Goal: Transaction & Acquisition: Book appointment/travel/reservation

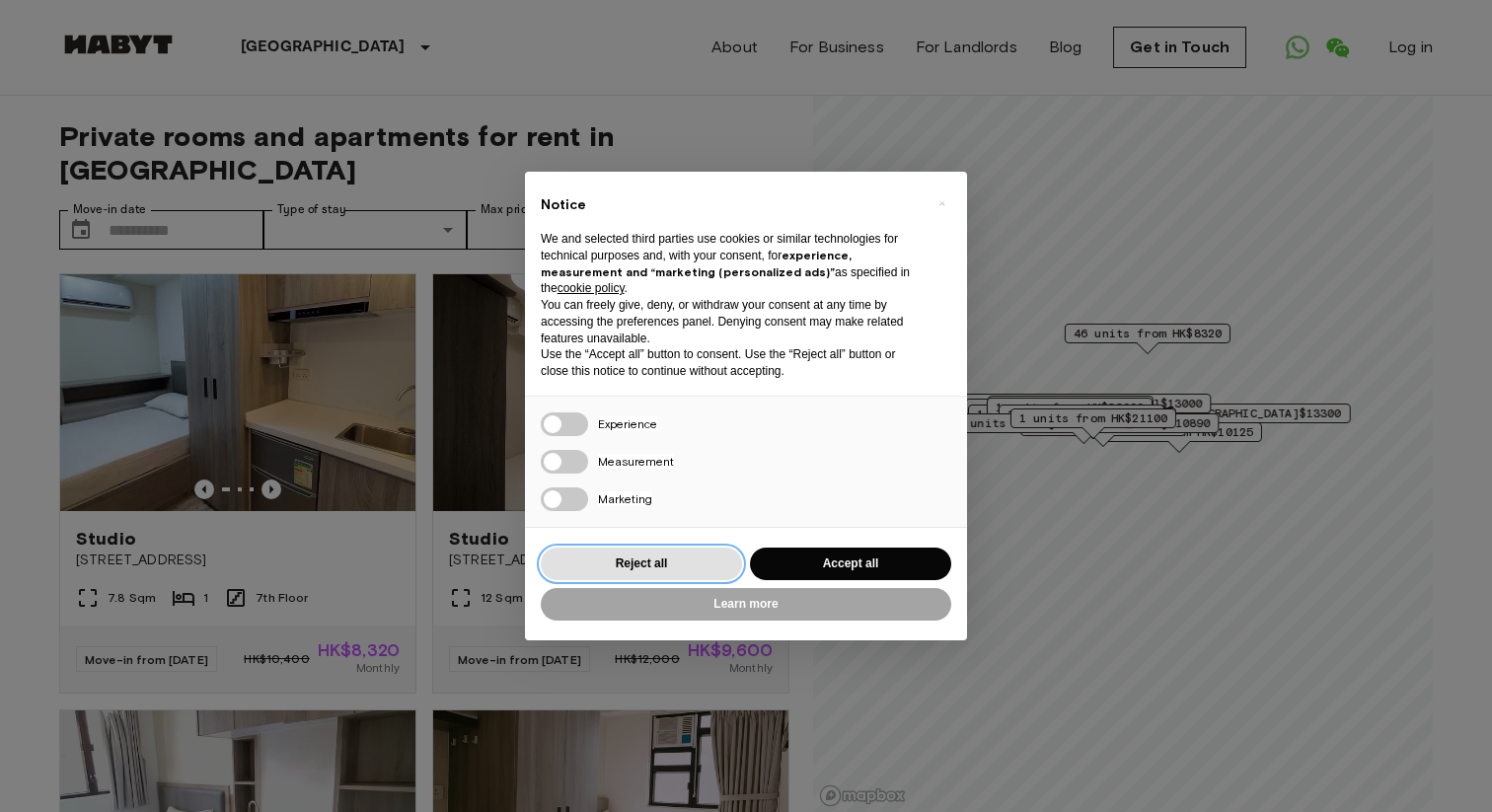
click at [714, 550] on button "Reject all" at bounding box center [642, 564] width 201 height 33
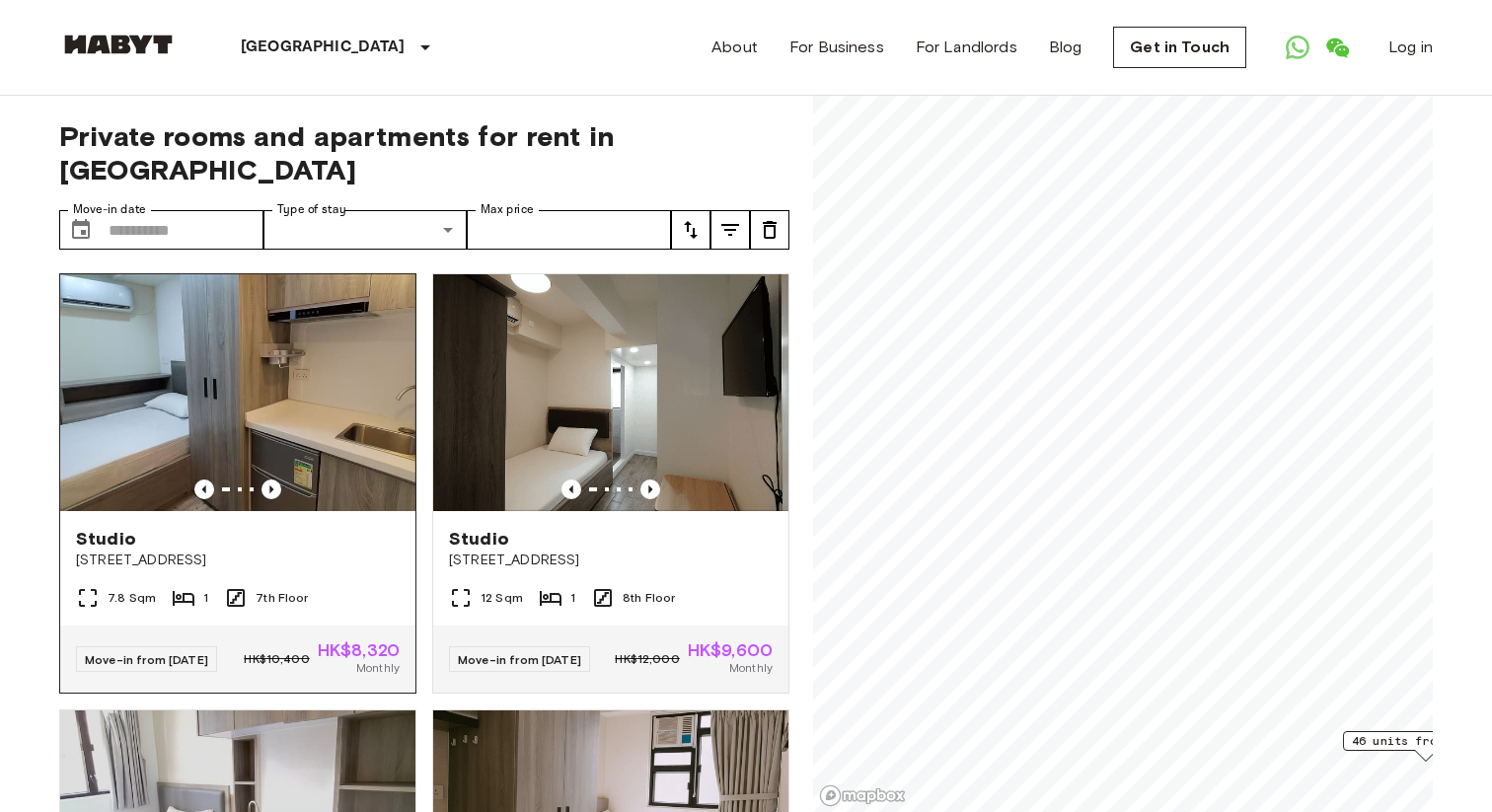
click at [284, 479] on div at bounding box center [237, 489] width 355 height 20
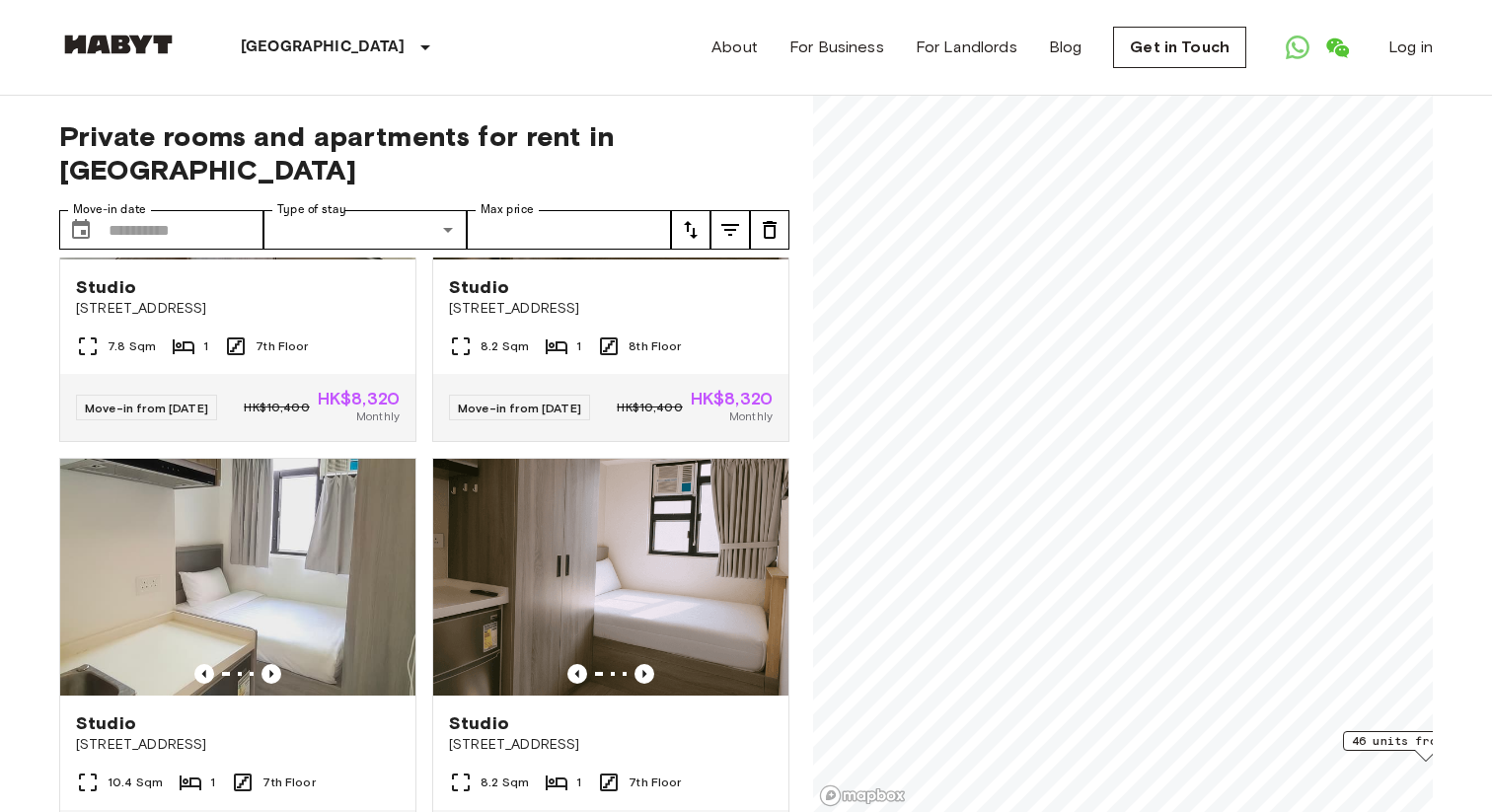
scroll to position [689, 0]
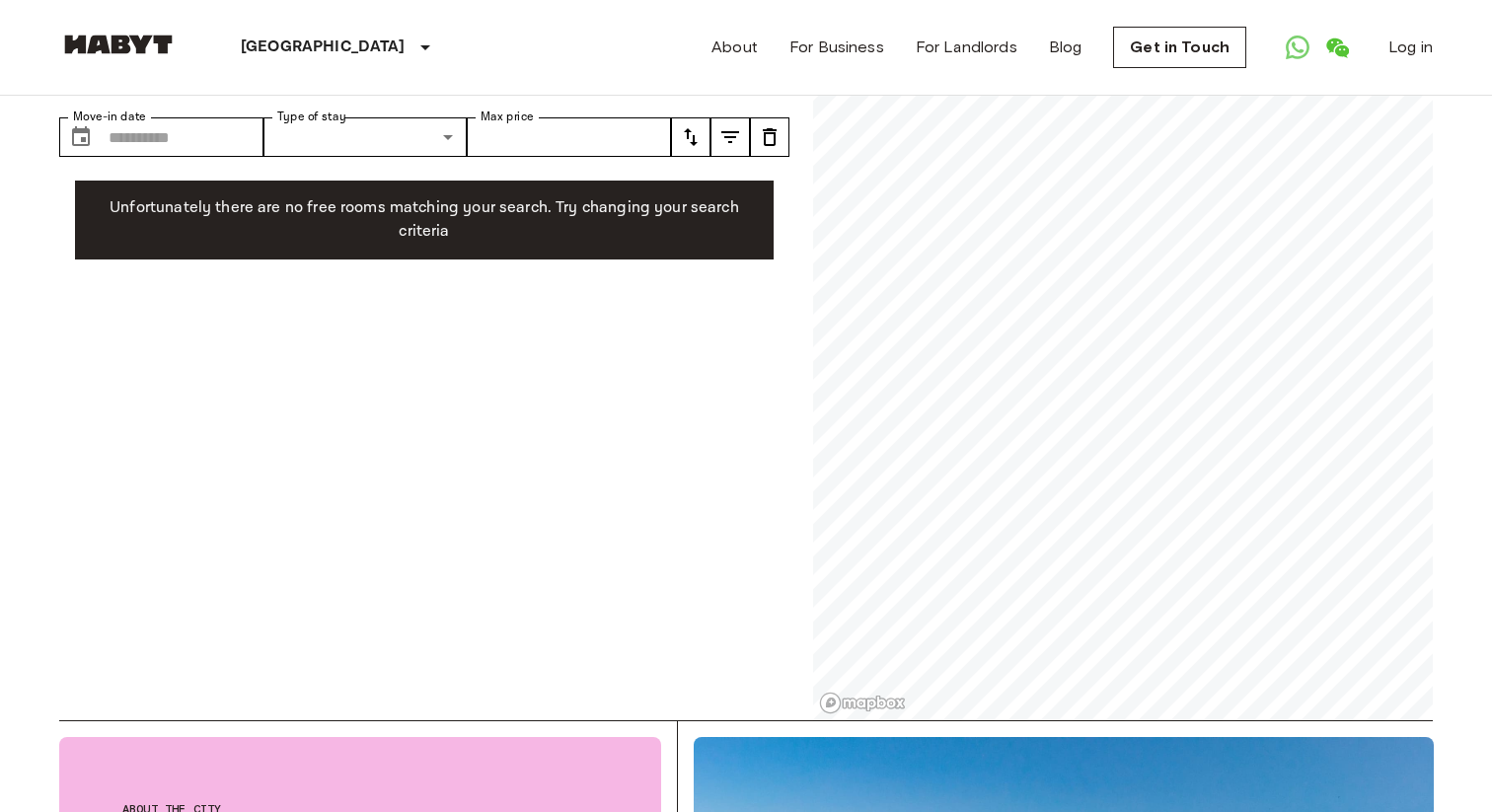
scroll to position [97, 0]
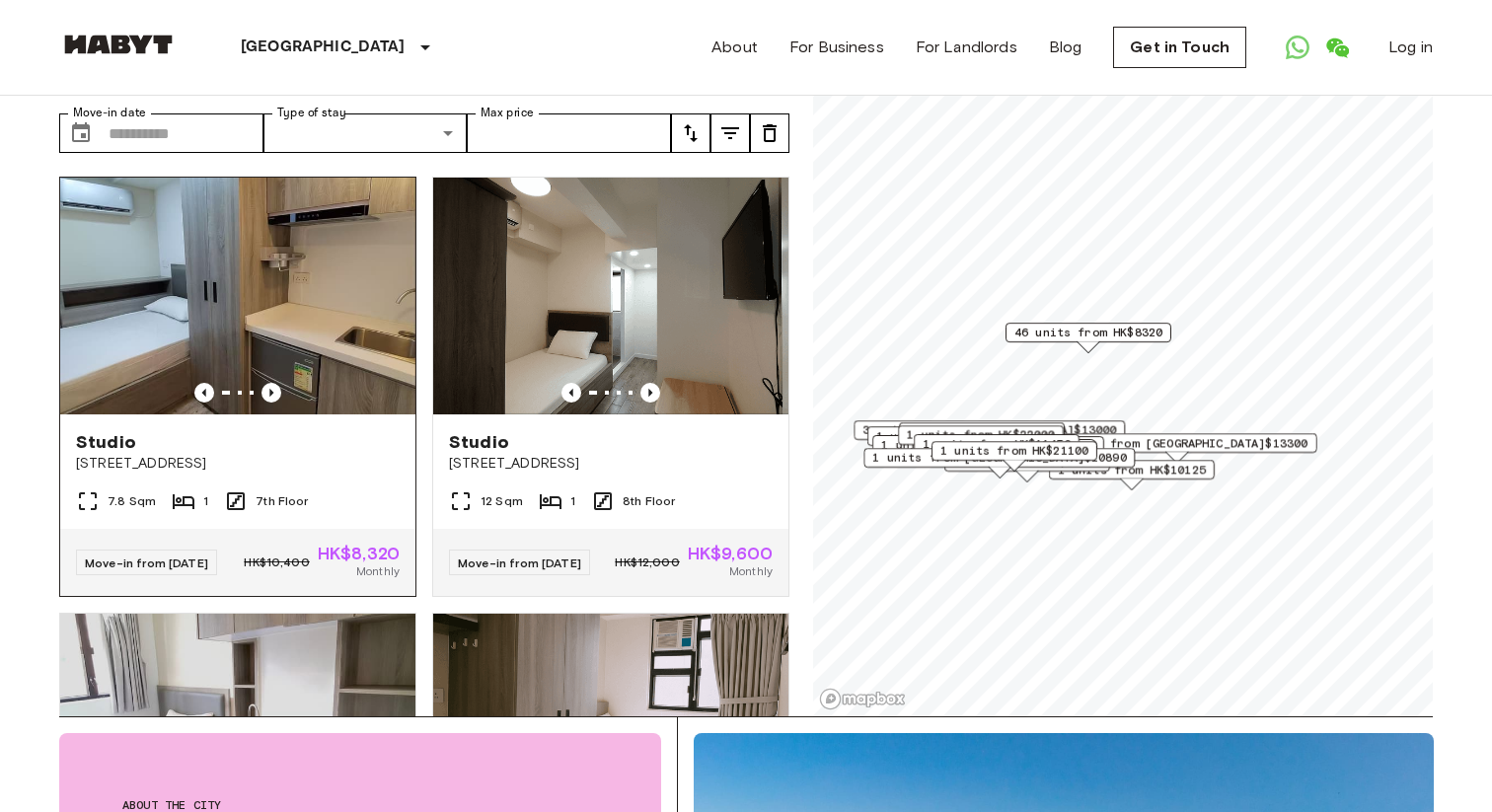
click at [237, 319] on img at bounding box center [237, 296] width 355 height 237
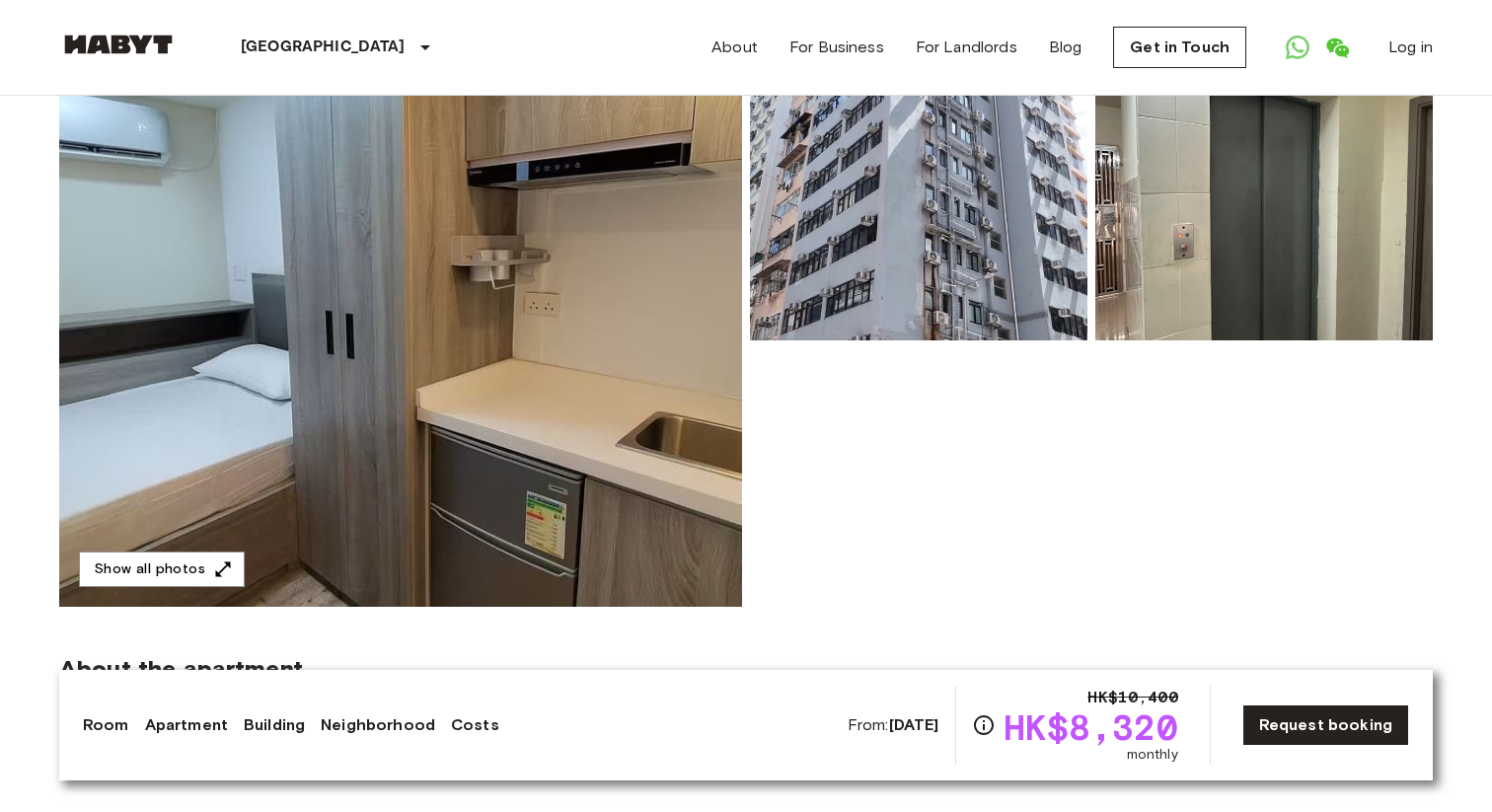
scroll to position [420, 0]
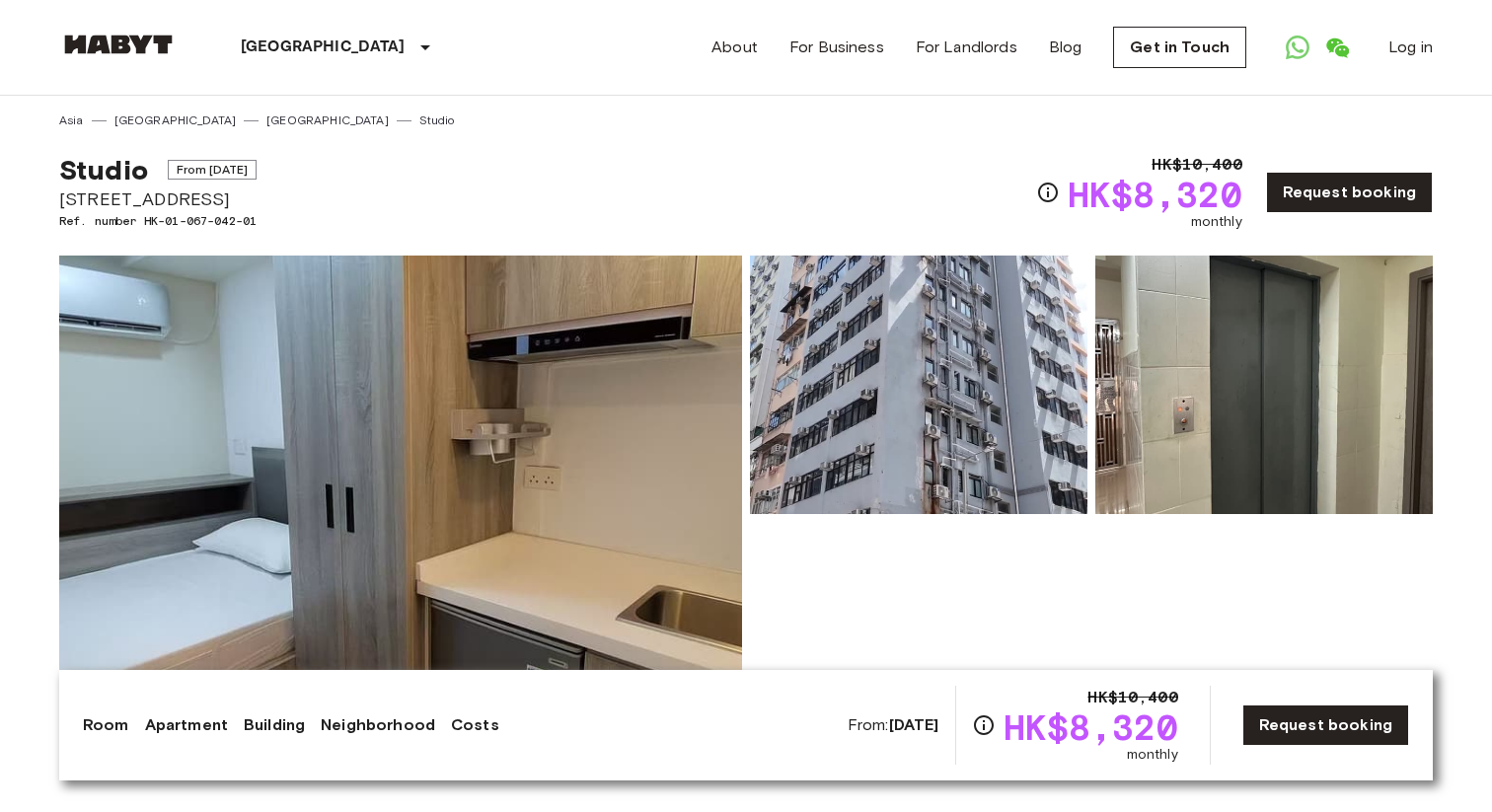
click at [790, 522] on div at bounding box center [1087, 514] width 691 height 533
click at [638, 490] on img at bounding box center [400, 517] width 683 height 525
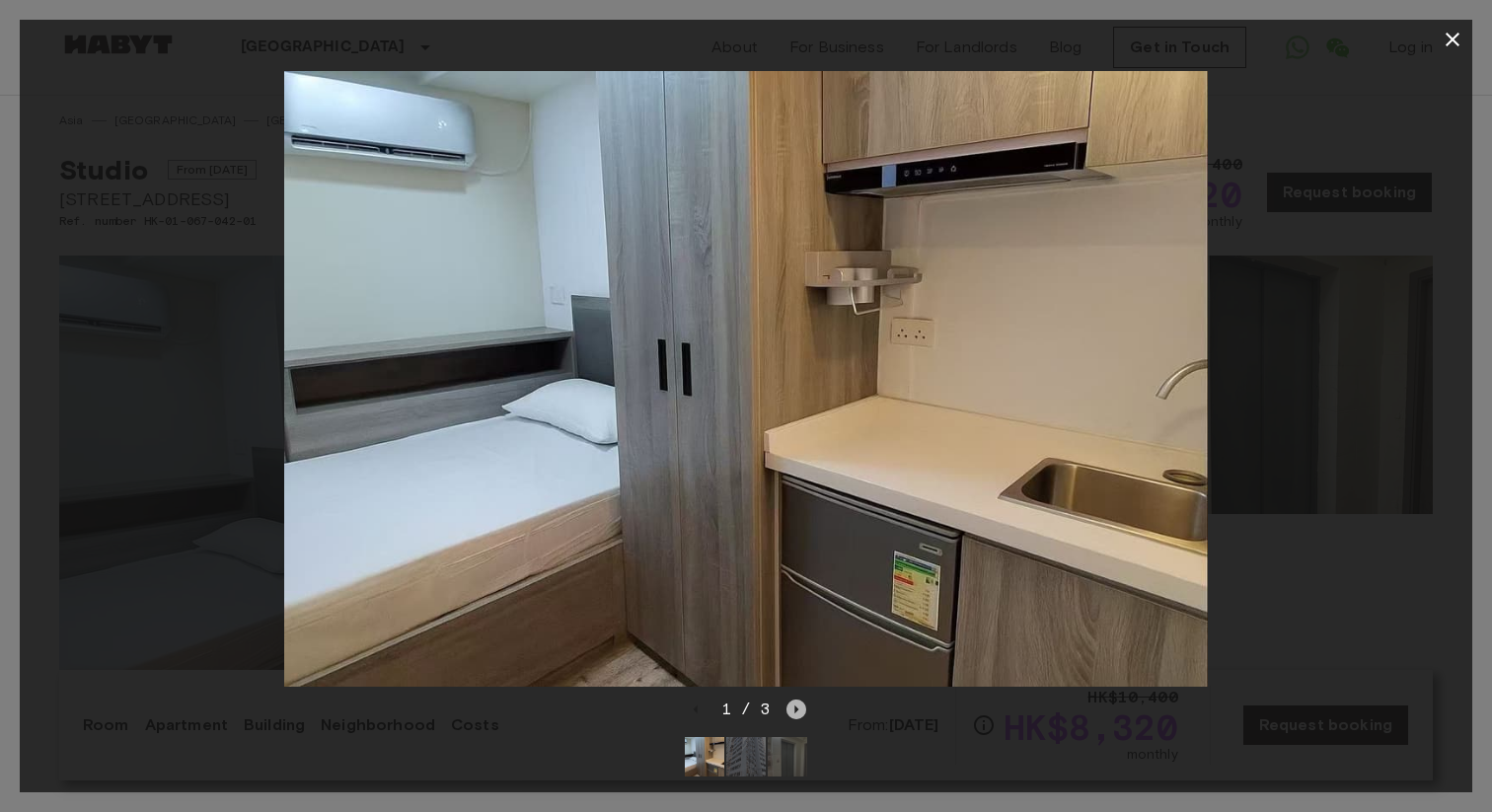
click at [799, 709] on icon "Next image" at bounding box center [796, 709] width 20 height 20
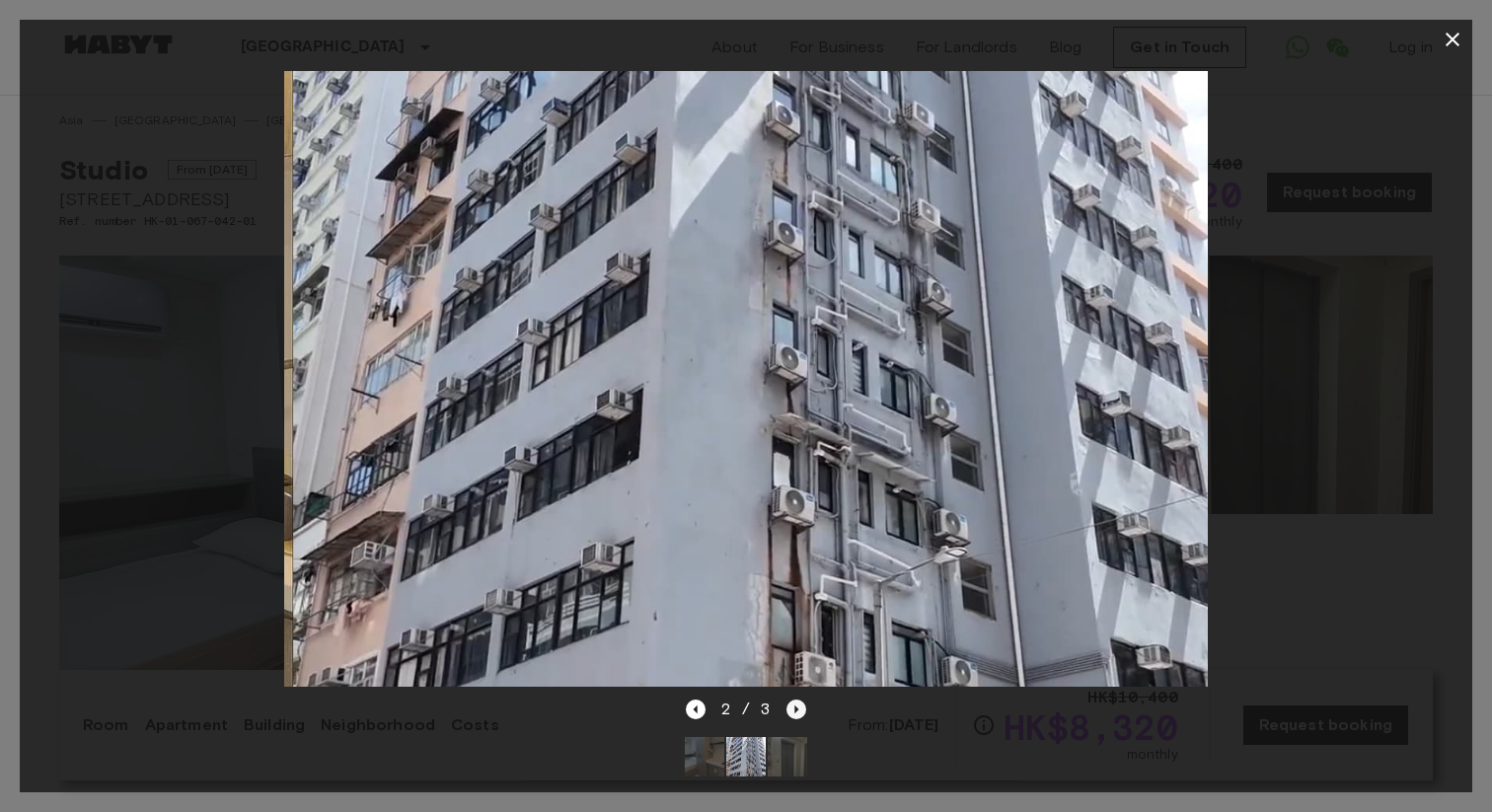
click at [799, 709] on icon "Next image" at bounding box center [796, 709] width 20 height 20
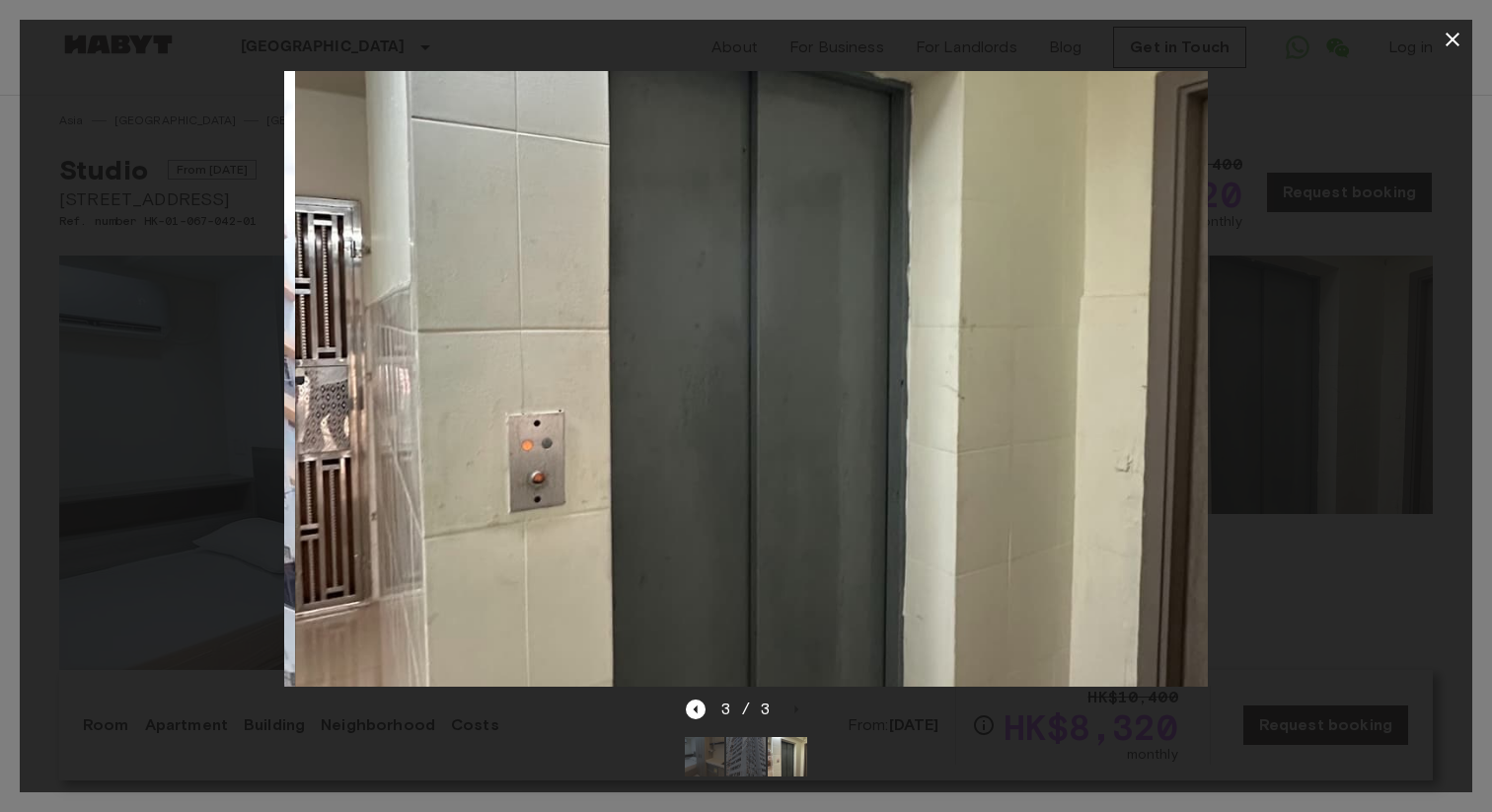
click at [799, 709] on div "3 / 3" at bounding box center [746, 709] width 122 height 24
